Goal: Information Seeking & Learning: Learn about a topic

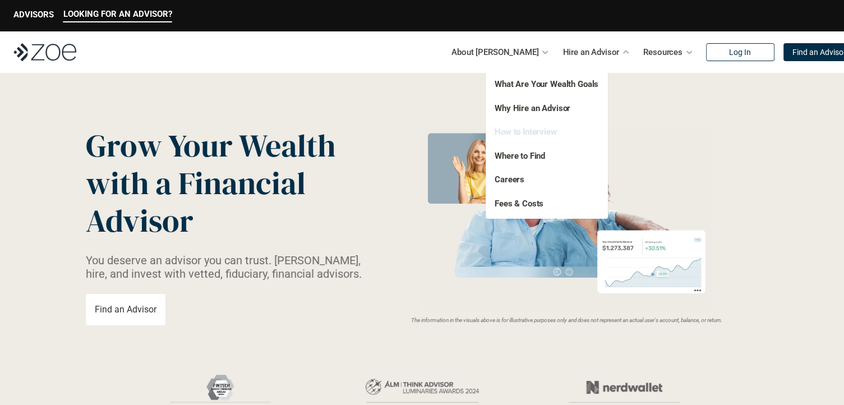
click at [546, 133] on link "How to Interview" at bounding box center [526, 132] width 62 height 10
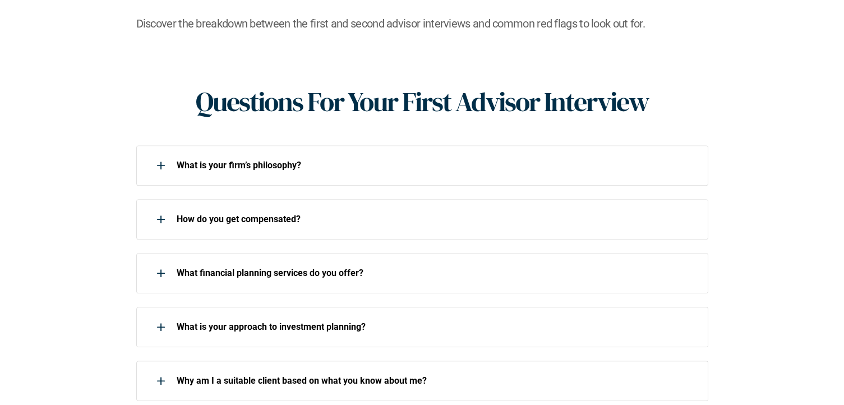
scroll to position [426, 0]
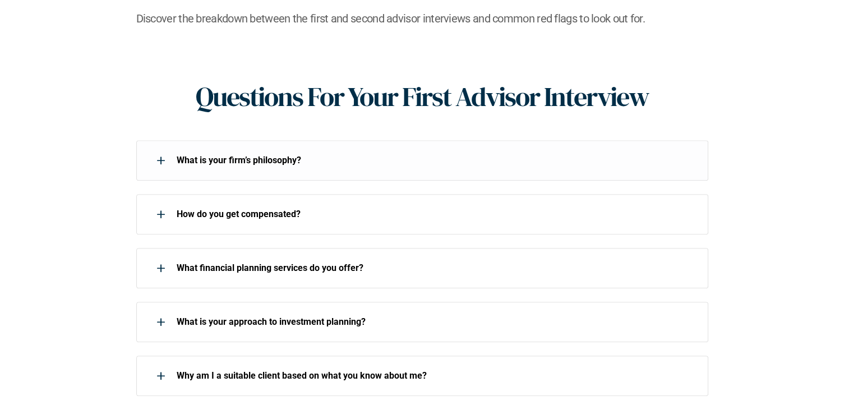
click at [302, 151] on div "What is your firm’s philosophy?" at bounding box center [414, 160] width 557 height 22
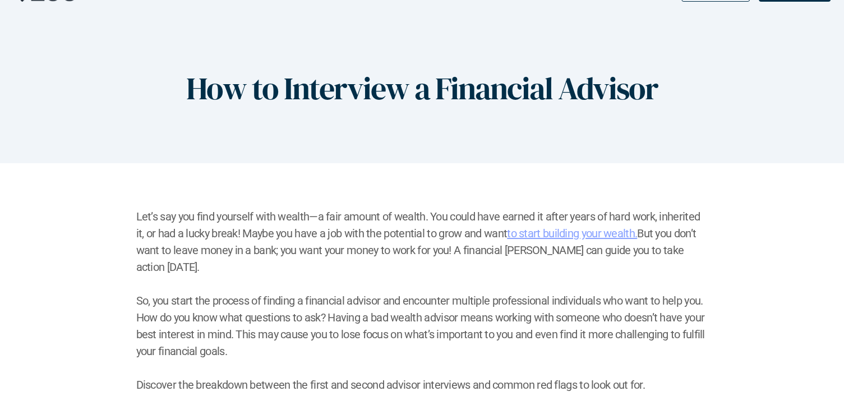
scroll to position [0, 0]
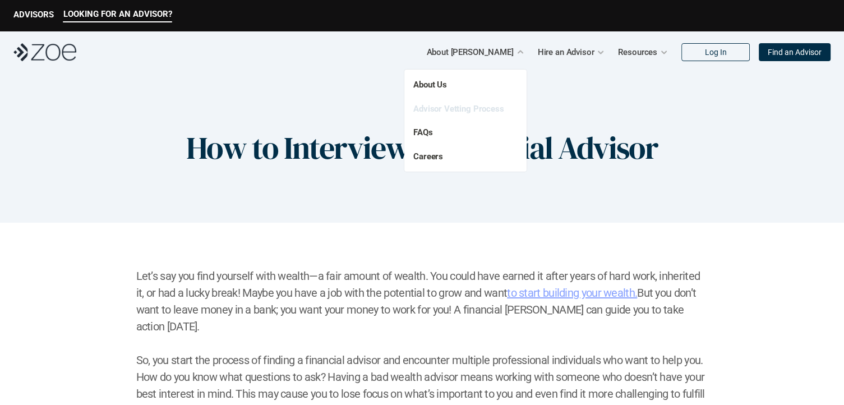
click at [476, 106] on link "Advisor Vetting Process" at bounding box center [458, 109] width 91 height 10
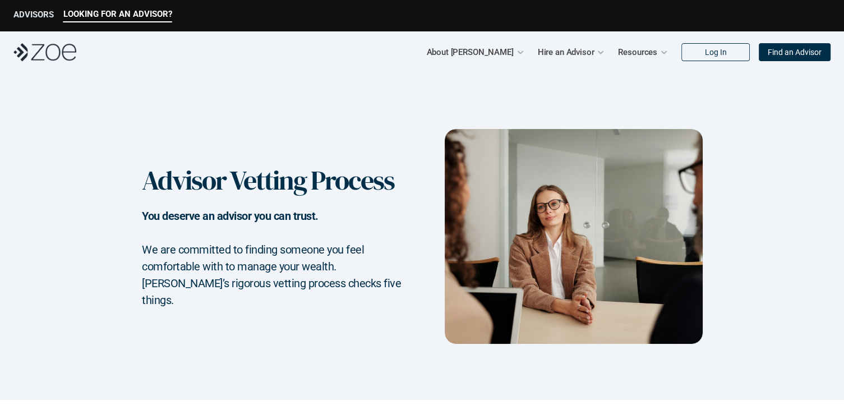
click at [25, 19] on p "ADVISORS" at bounding box center [33, 15] width 40 height 10
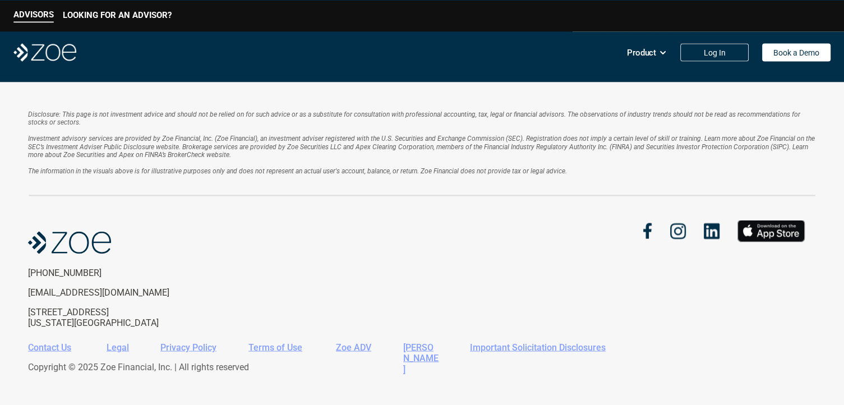
scroll to position [2111, 0]
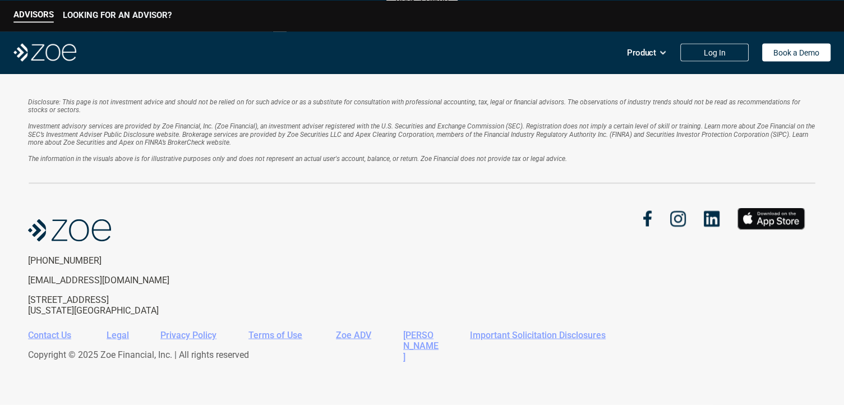
click at [149, 15] on p "LOOKING FOR AN ADVISOR?" at bounding box center [117, 15] width 109 height 10
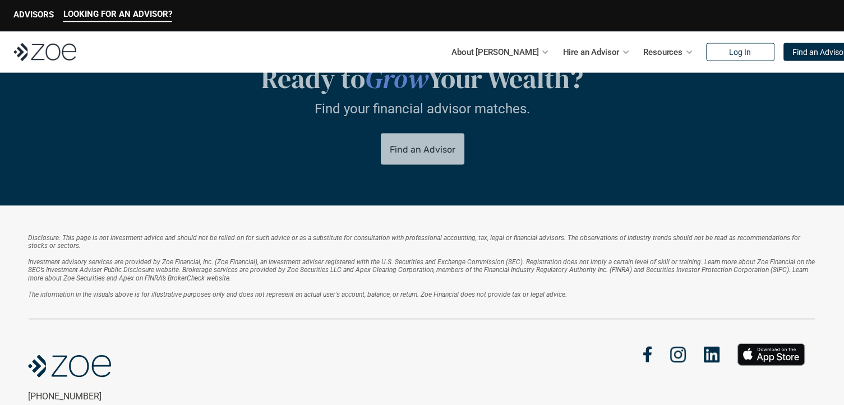
scroll to position [2351, 0]
